Goal: Find specific page/section: Find specific page/section

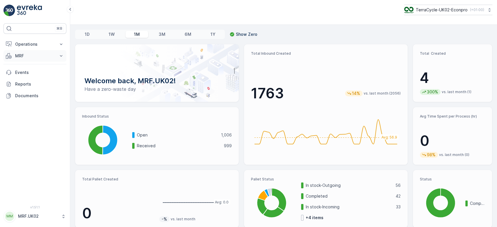
click at [50, 52] on button "MRF" at bounding box center [34, 56] width 63 height 12
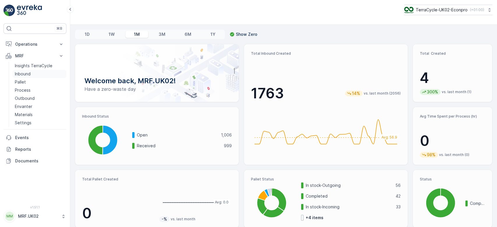
click at [36, 73] on link "Inbound" at bounding box center [40, 74] width 54 height 8
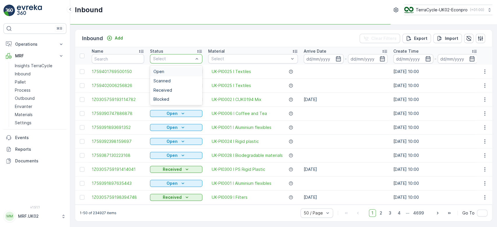
click at [166, 55] on div "Select" at bounding box center [176, 58] width 52 height 9
click at [160, 81] on span "Scanned" at bounding box center [161, 81] width 17 height 5
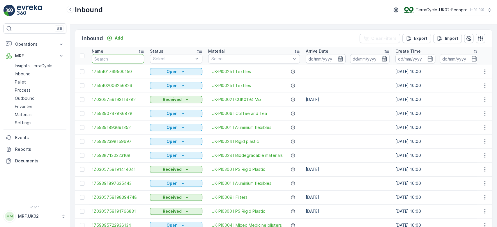
click at [123, 56] on input "text" at bounding box center [118, 58] width 52 height 9
